Goal: Transaction & Acquisition: Purchase product/service

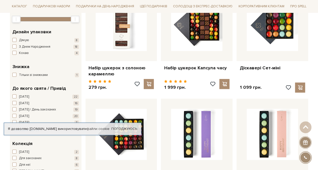
scroll to position [101, 0]
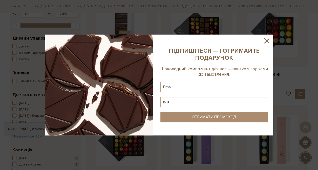
click at [267, 42] on icon at bounding box center [266, 41] width 9 height 9
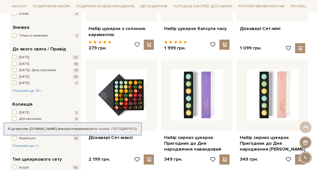
scroll to position [177, 0]
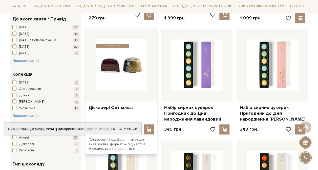
click at [138, 73] on img at bounding box center [121, 64] width 51 height 51
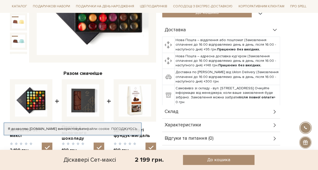
scroll to position [152, 0]
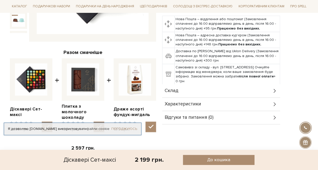
click at [123, 130] on link "Погоджуюсь" at bounding box center [124, 129] width 26 height 5
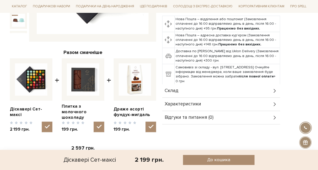
scroll to position [177, 0]
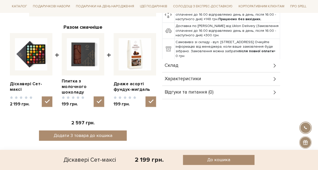
click at [196, 62] on div "Склад" at bounding box center [221, 65] width 118 height 13
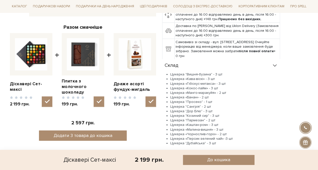
scroll to position [202, 0]
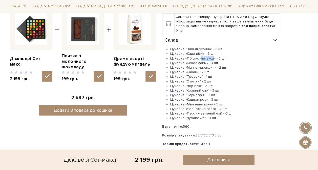
drag, startPoint x: 201, startPoint y: 58, endPoint x: 212, endPoint y: 58, distance: 11.6
click at [212, 58] on li "Цукерка «Гібіскус-метакса» - 3 шт" at bounding box center [225, 58] width 110 height 5
drag, startPoint x: 212, startPoint y: 58, endPoint x: 193, endPoint y: 64, distance: 19.9
click at [193, 64] on li "Цукерка «Кокос-лайм» - 3 шт" at bounding box center [225, 63] width 110 height 5
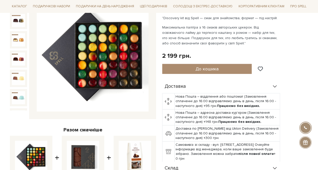
scroll to position [25, 0]
